Goal: Communication & Community: Answer question/provide support

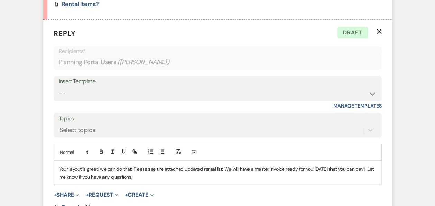
scroll to position [742, 0]
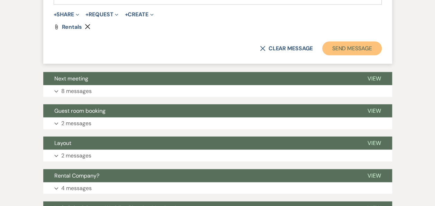
click at [372, 44] on button "Send Message" at bounding box center [351, 49] width 59 height 14
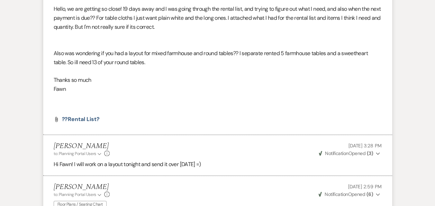
scroll to position [0, 0]
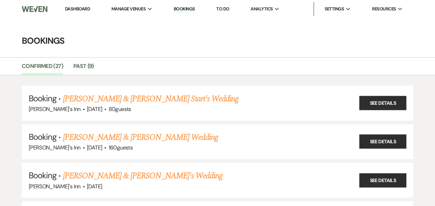
click at [79, 4] on li "Dashboard" at bounding box center [78, 9] width 32 height 14
click at [86, 11] on link "Dashboard" at bounding box center [77, 9] width 25 height 6
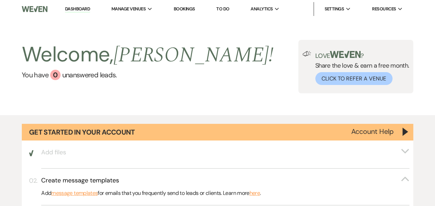
click at [75, 67] on h2 "Welcome, [PERSON_NAME] !" at bounding box center [148, 55] width 252 height 30
